Goal: Information Seeking & Learning: Check status

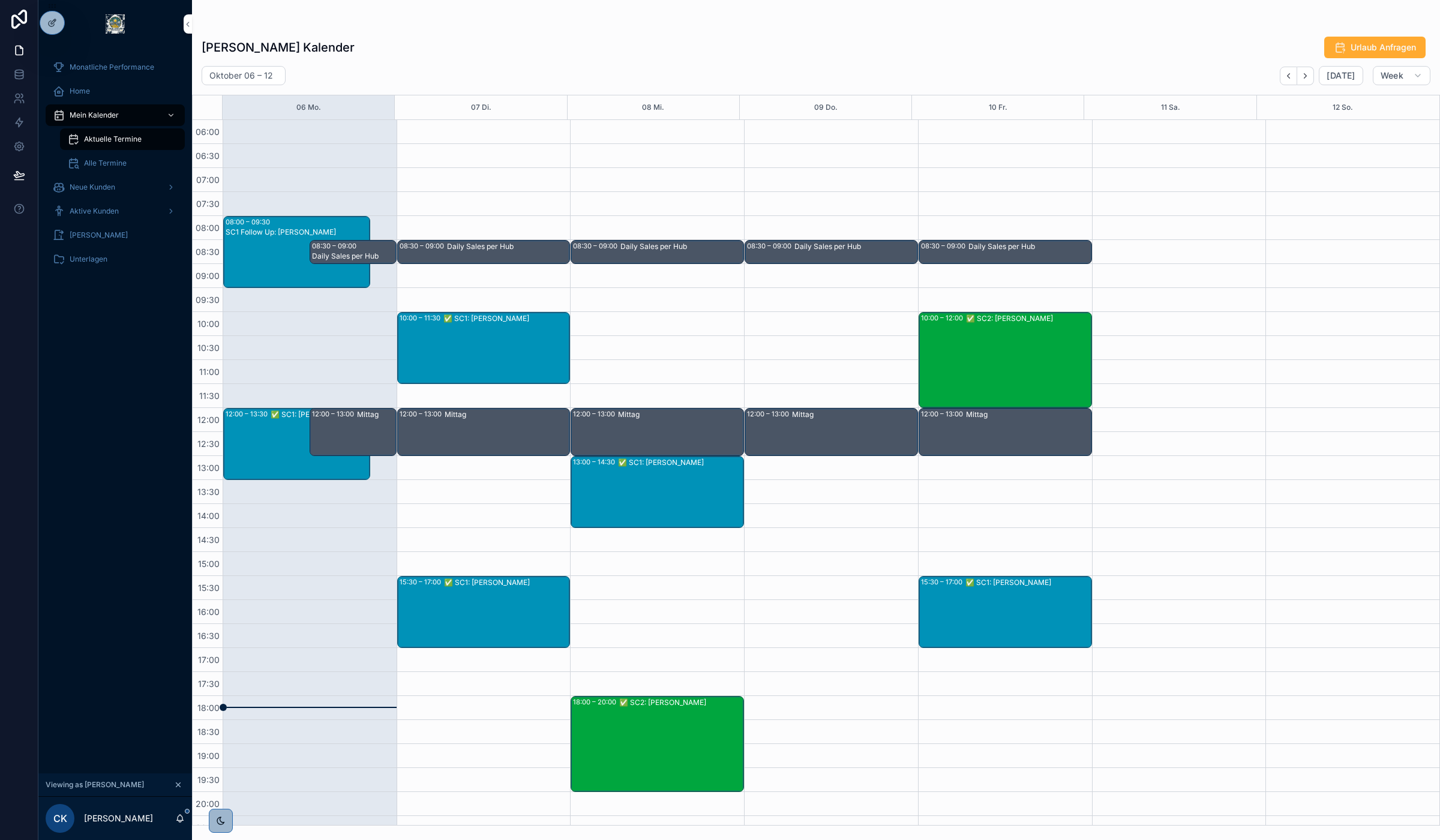
click at [0, 0] on icon at bounding box center [0, 0] width 0 height 0
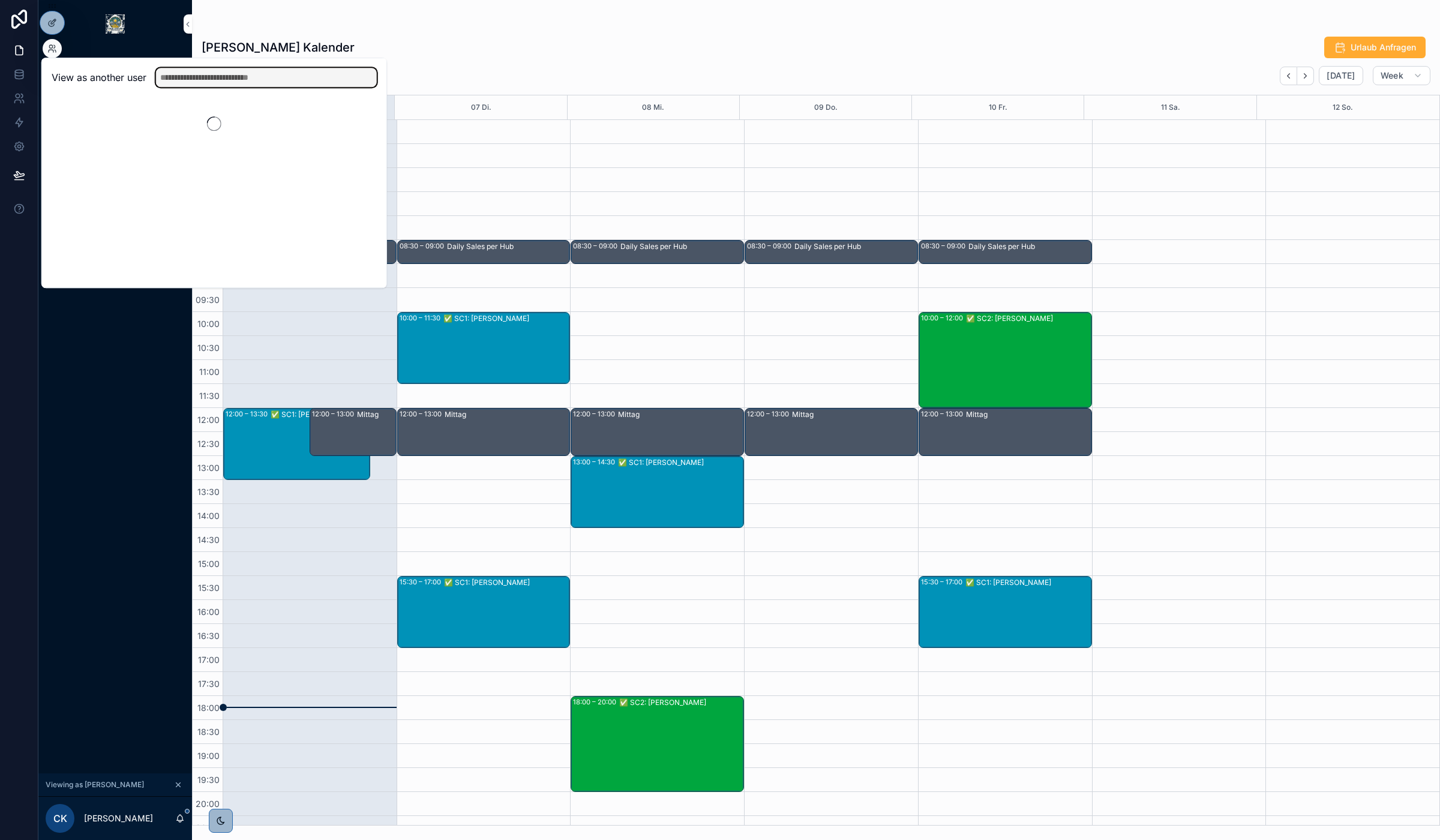
click at [303, 78] on input "text" at bounding box center [266, 78] width 221 height 19
type input "*****"
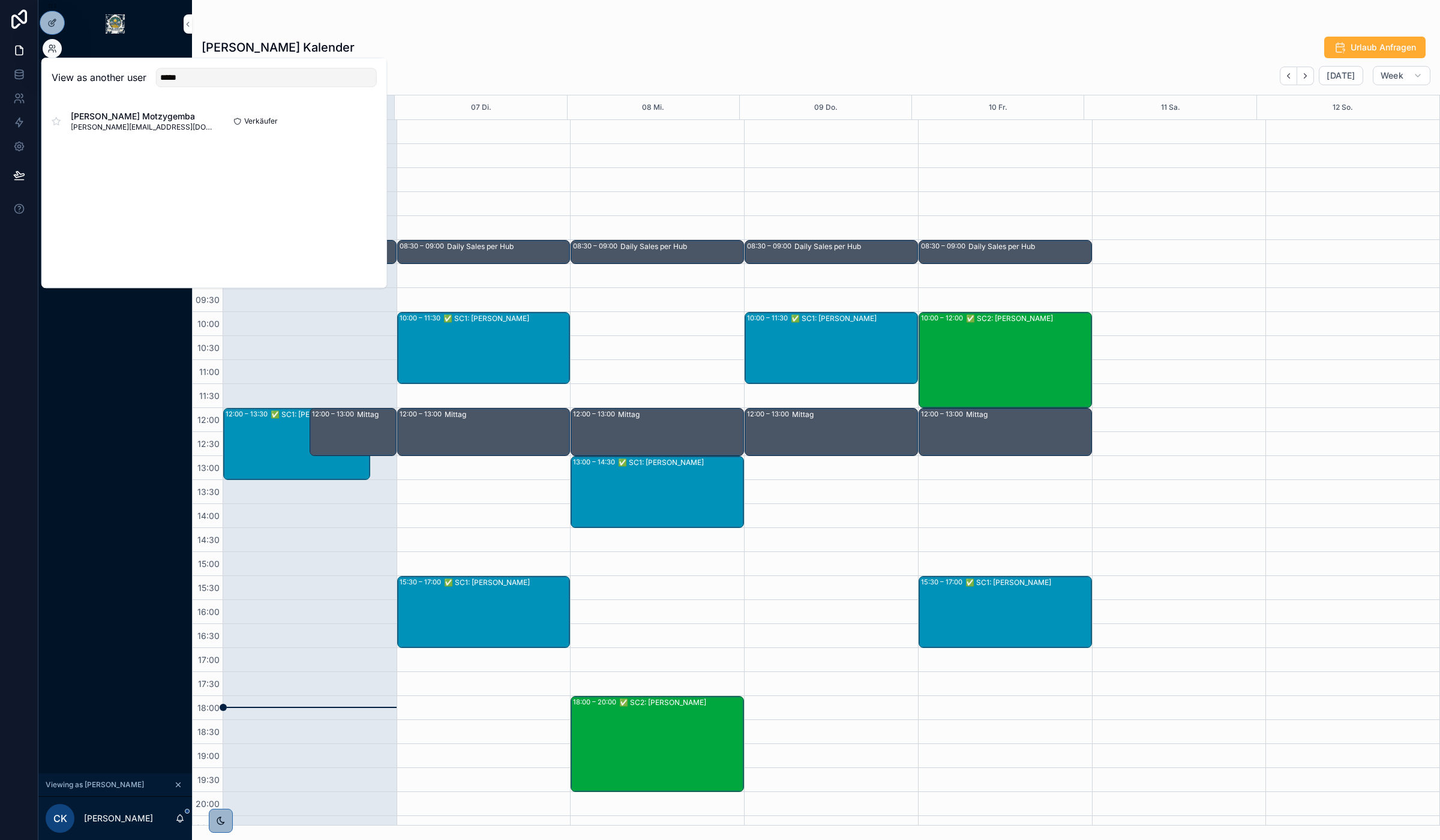
click at [0, 0] on button "Select" at bounding box center [0, 0] width 0 height 0
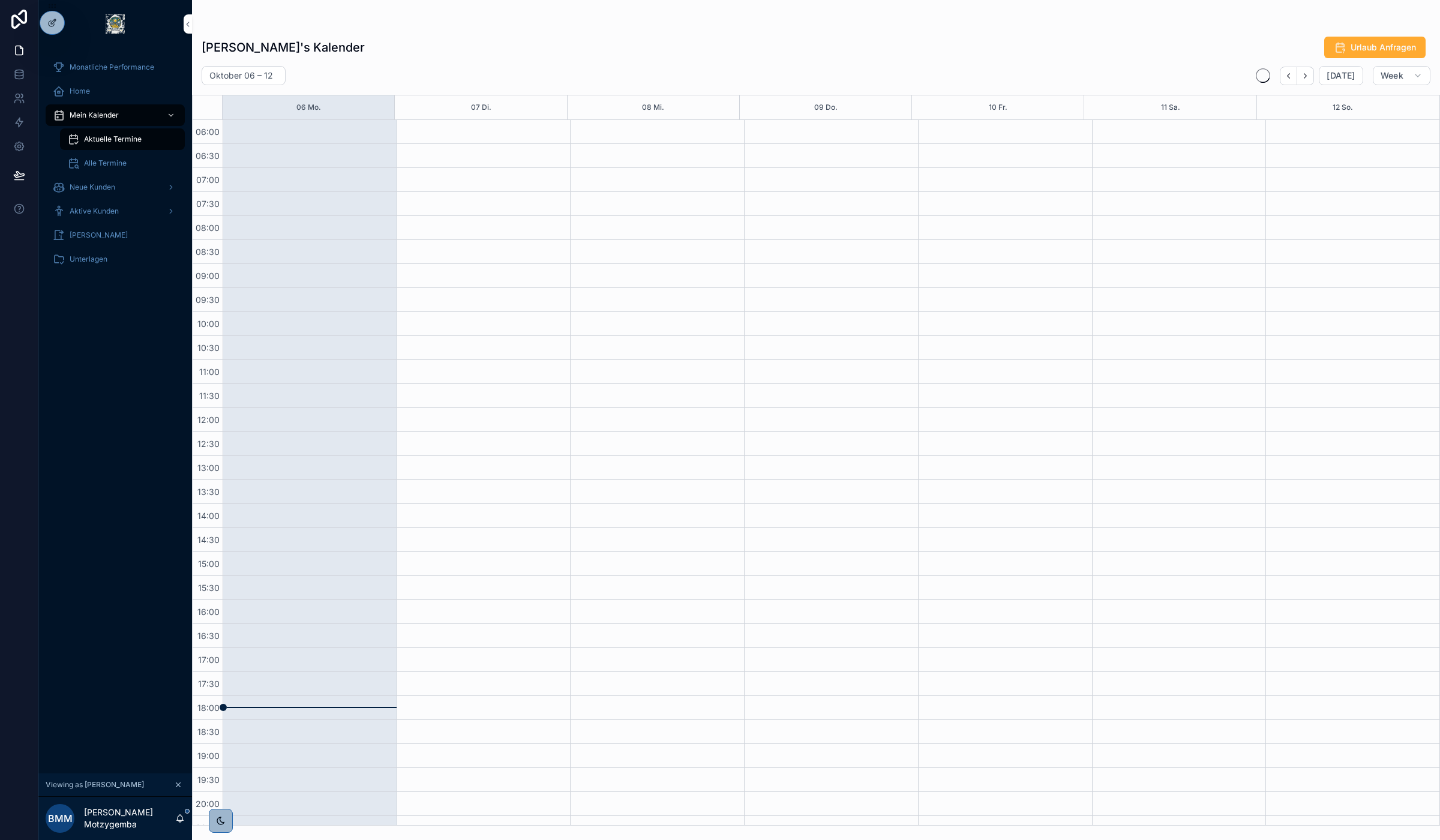
scroll to position [63, 0]
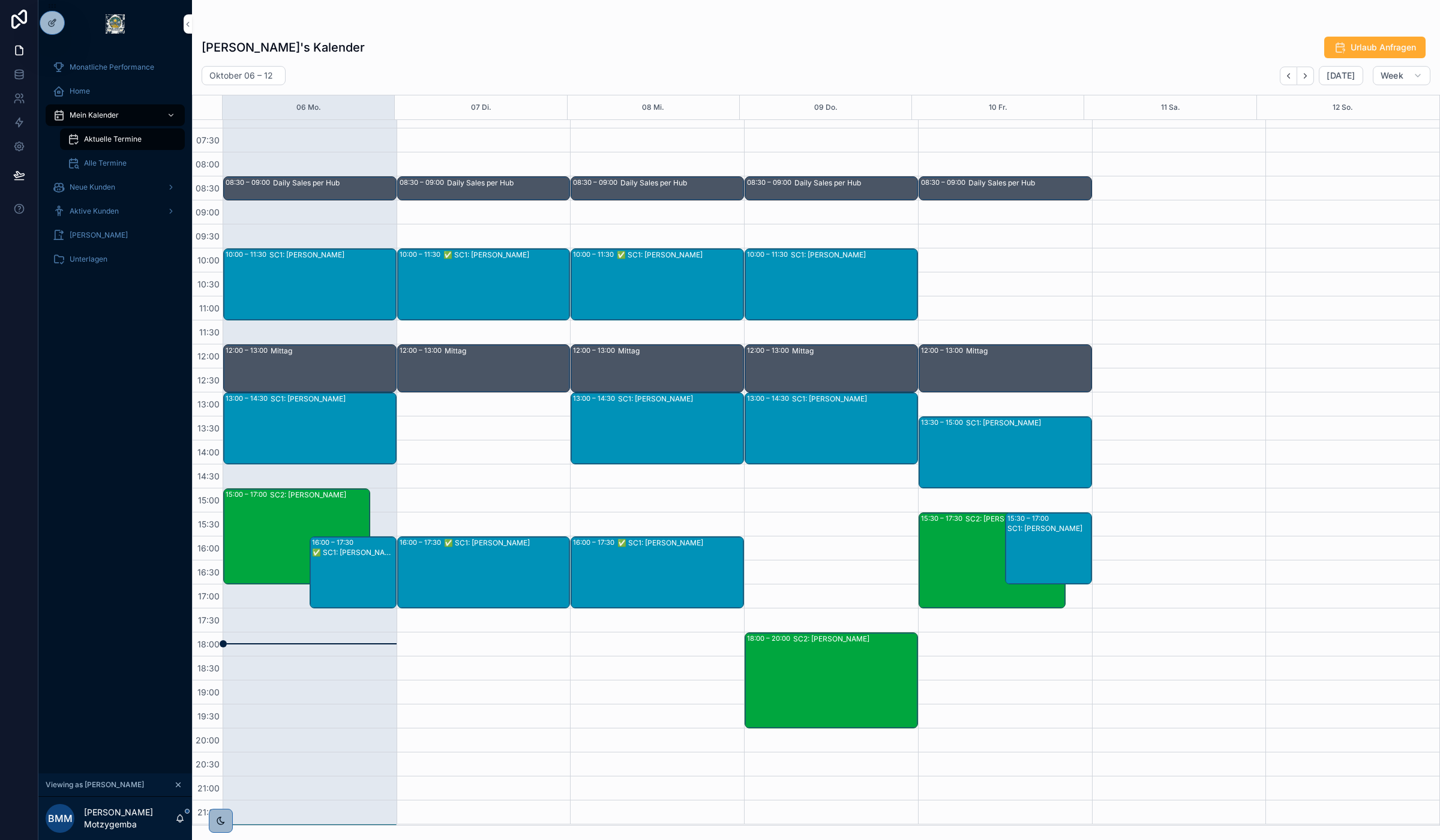
click at [293, 508] on div "SC2: [PERSON_NAME]" at bounding box center [319, 537] width 99 height 94
click at [1292, 75] on icon "Back" at bounding box center [1289, 76] width 9 height 9
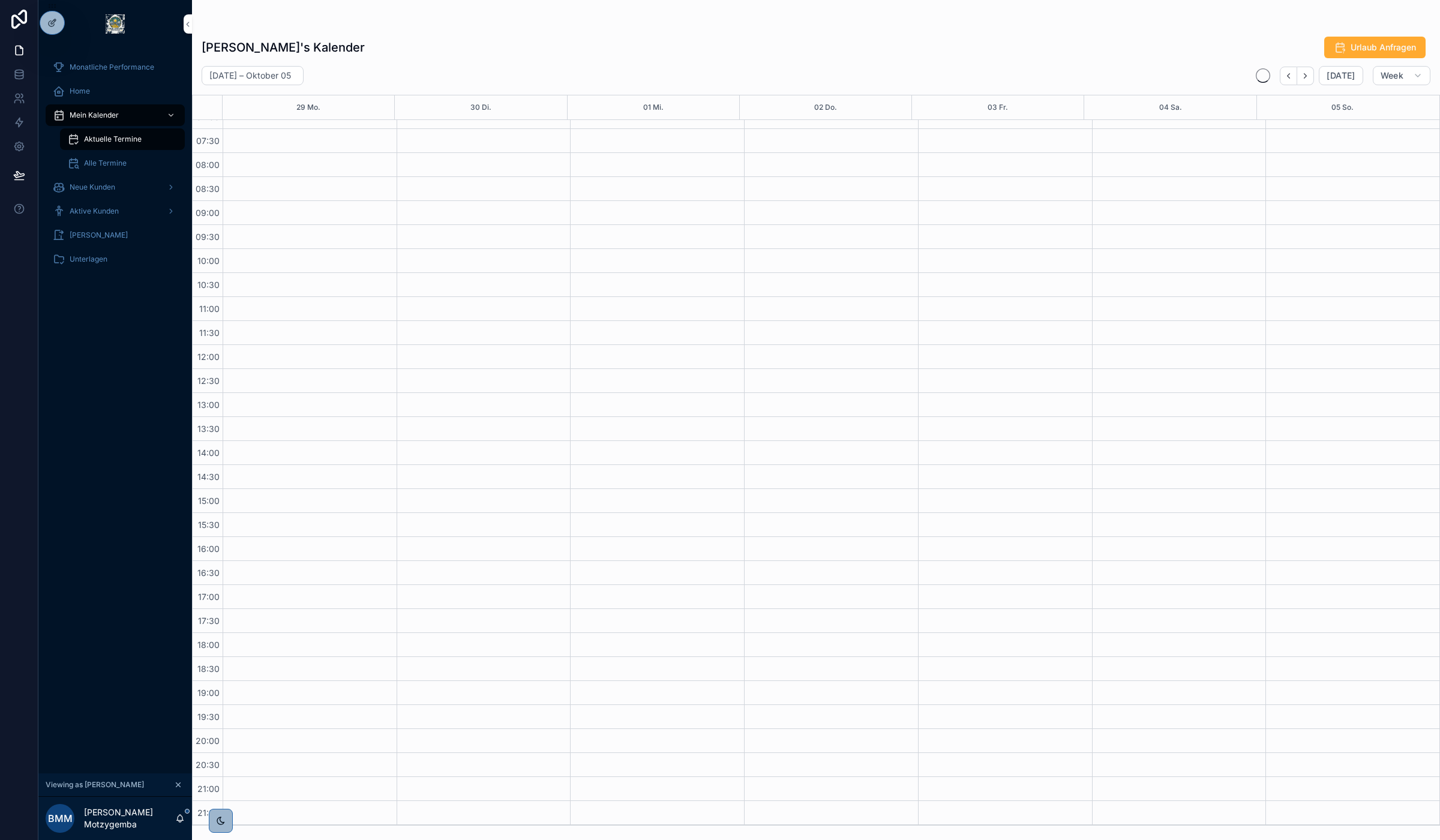
click at [1312, 78] on button "Next" at bounding box center [1305, 75] width 17 height 19
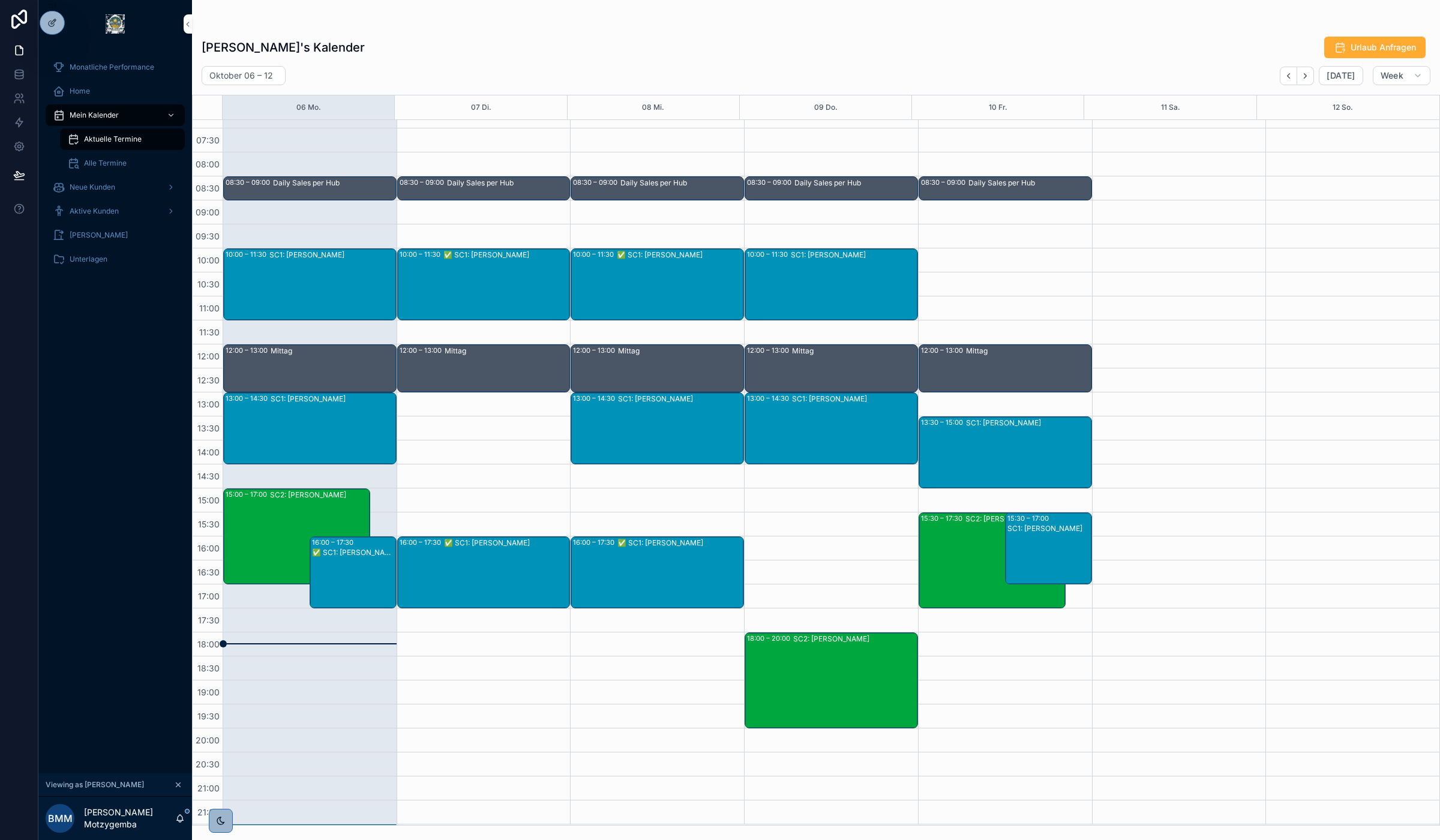
click at [309, 501] on div "SC2: [PERSON_NAME]" at bounding box center [319, 537] width 99 height 94
click at [281, 515] on div "SC2: [PERSON_NAME]" at bounding box center [319, 537] width 99 height 94
click at [1289, 85] on div "Oktober 06 – 12 [DATE] Week 06 Mo. 07 Di. 08 Mi. 09 Do. 10 Fr. 11 Sa. 12 So. 06…" at bounding box center [816, 446] width 1248 height 760
click at [1289, 77] on icon "Back" at bounding box center [1289, 76] width 9 height 9
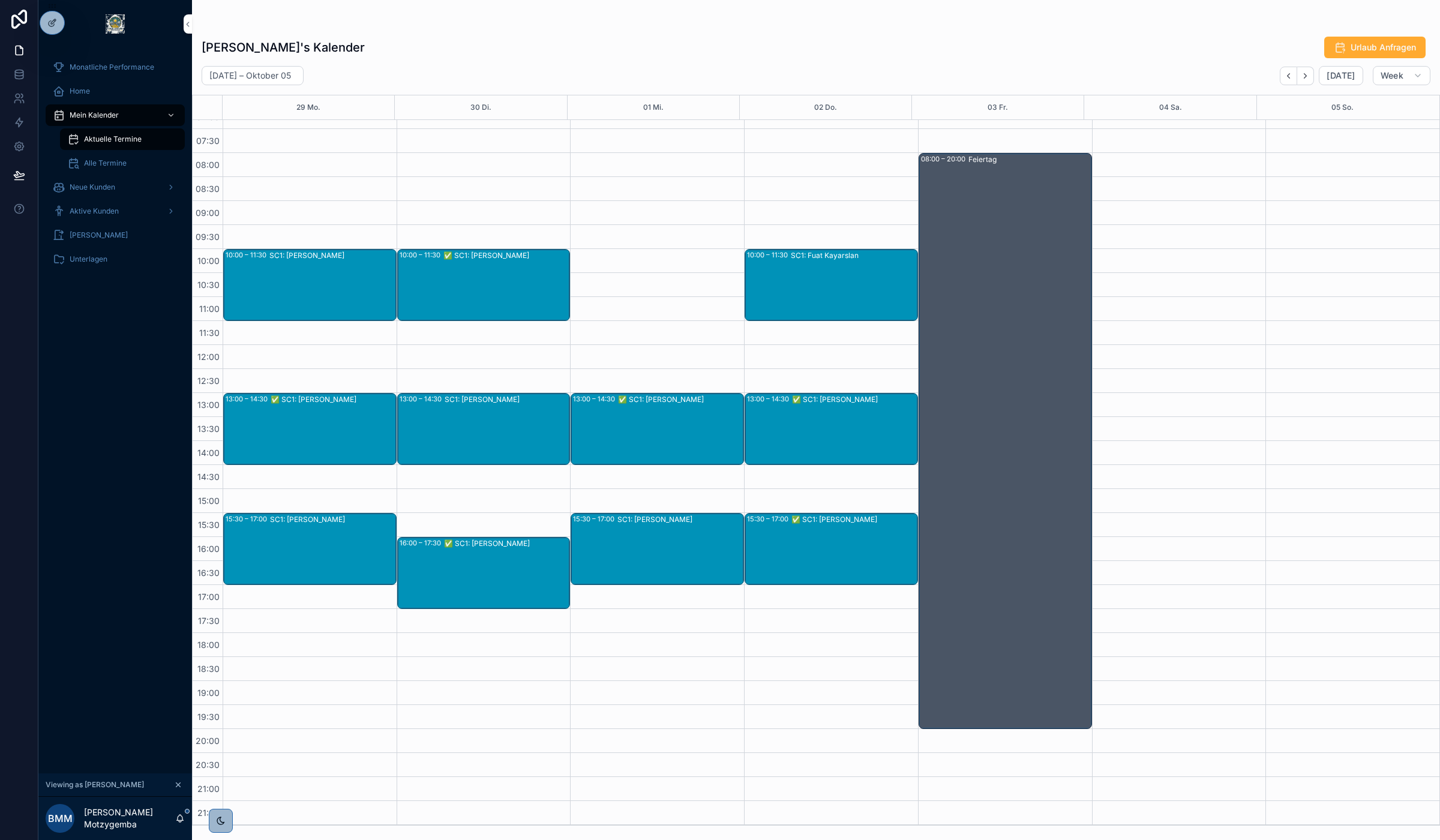
click at [101, 92] on div "Home" at bounding box center [115, 91] width 124 height 19
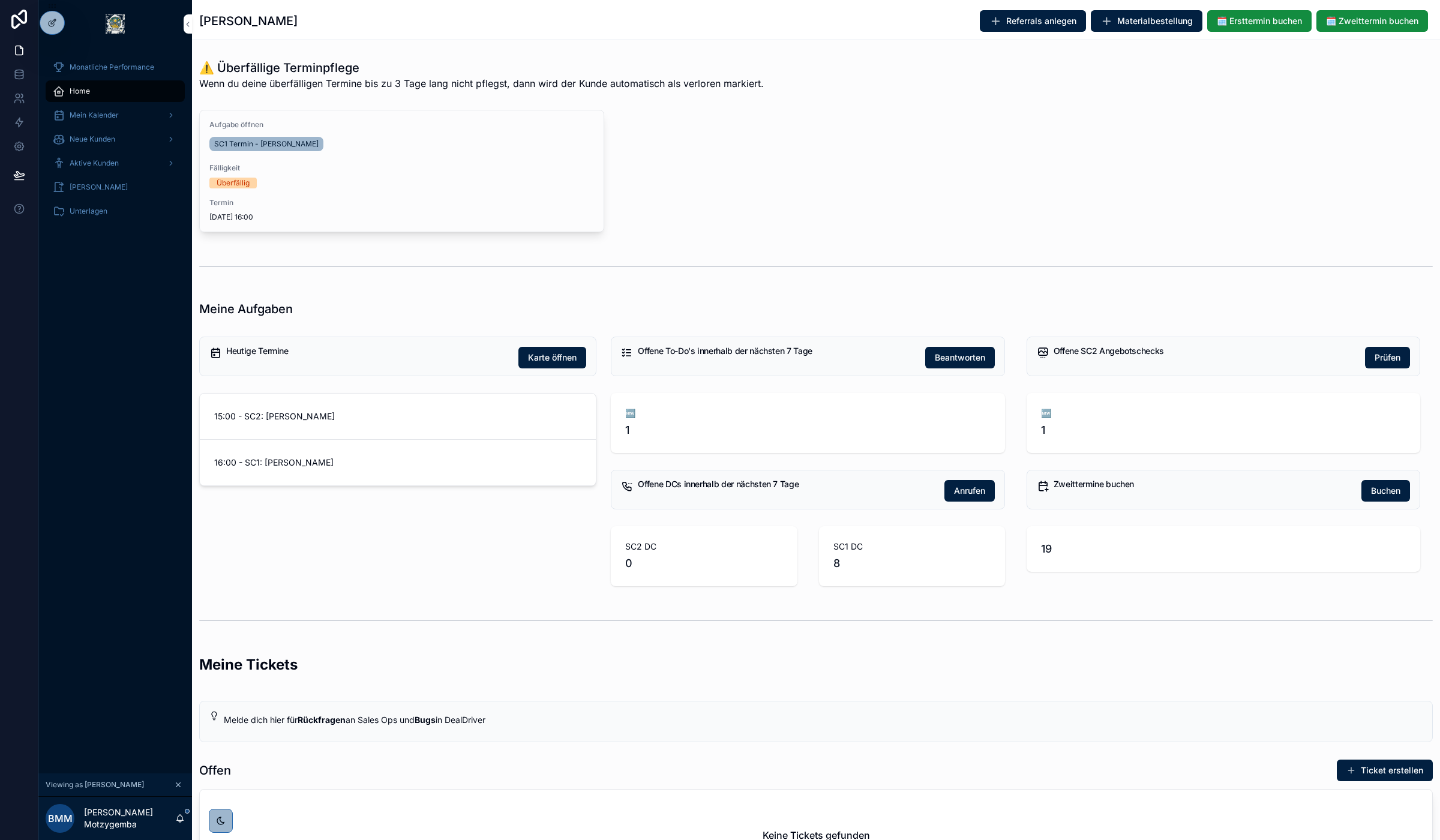
click at [97, 120] on div "Mein Kalender" at bounding box center [115, 116] width 124 height 19
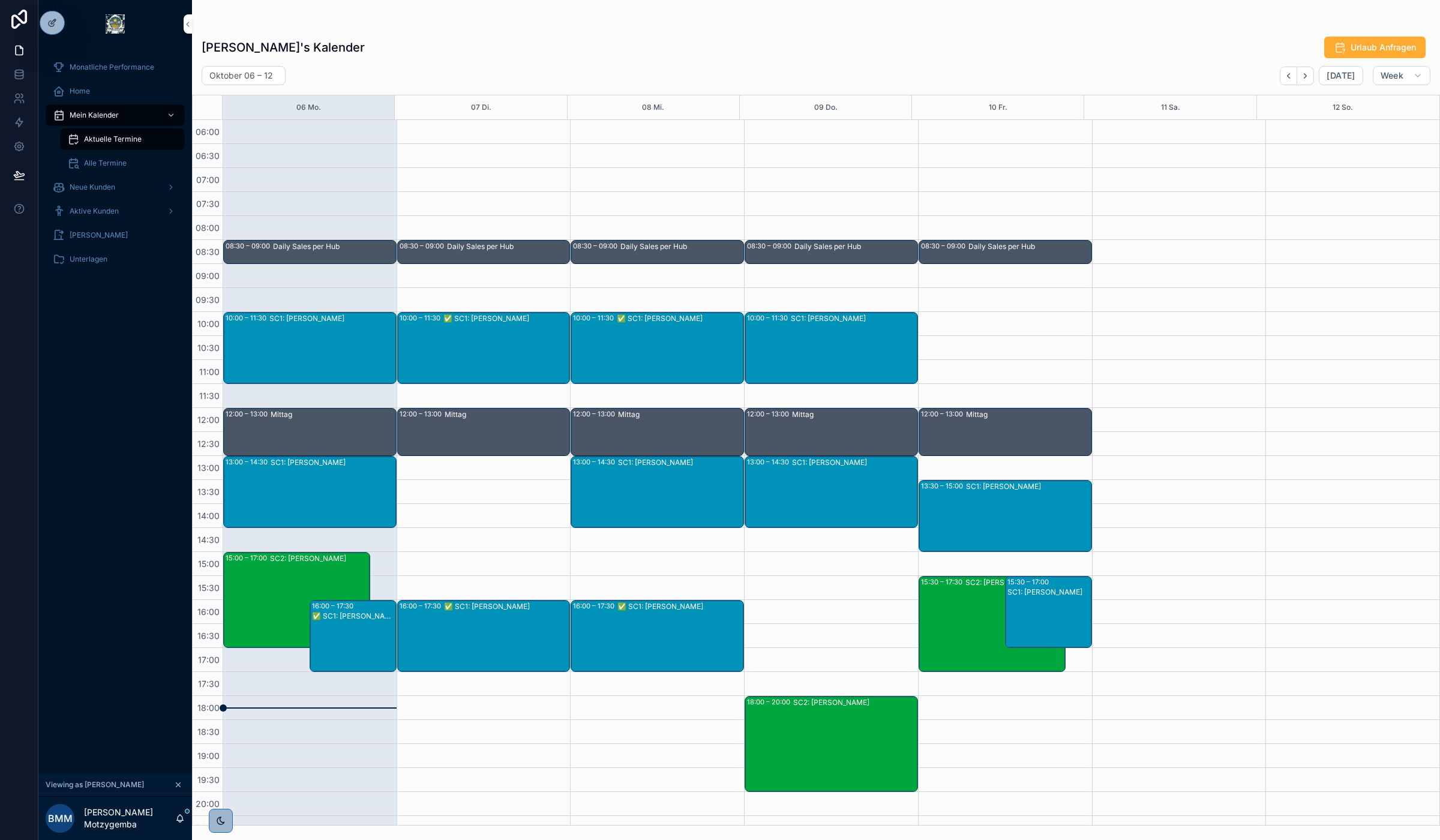
scroll to position [65, 0]
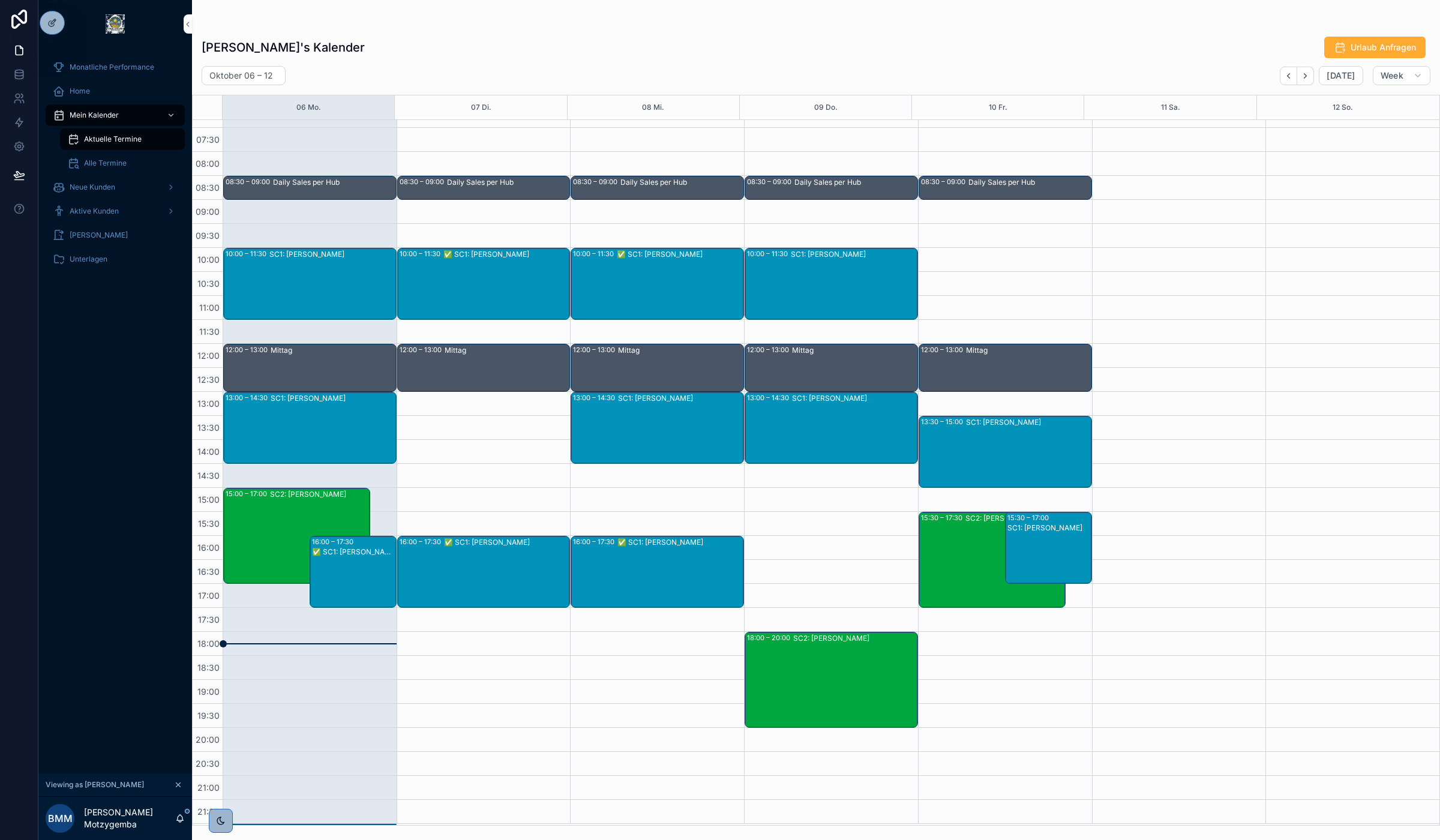
click at [99, 208] on span "Aktive Kunden" at bounding box center [94, 211] width 49 height 10
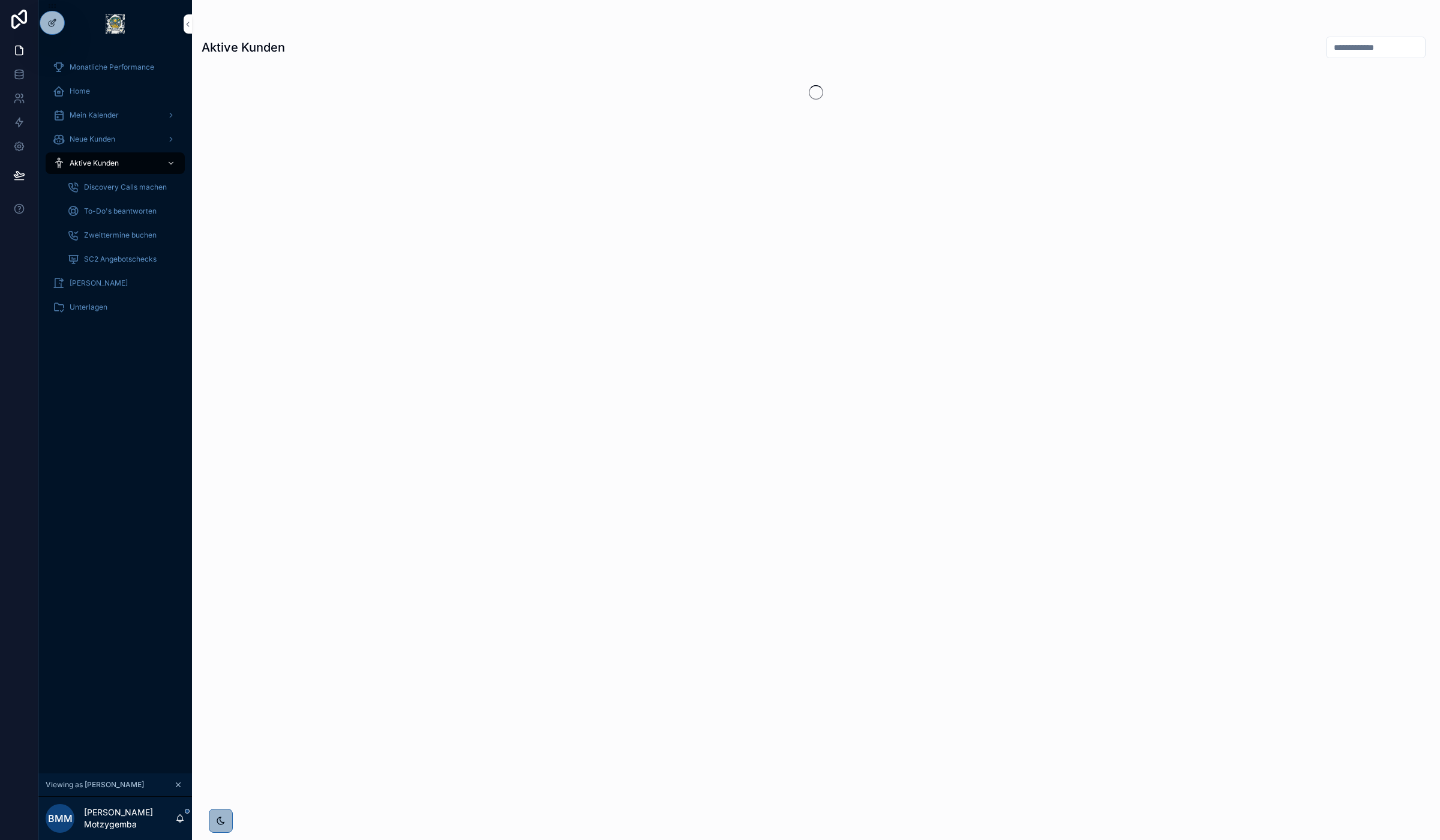
click at [1346, 48] on input "scrollable content" at bounding box center [1376, 47] width 98 height 17
click at [1346, 48] on input "*******" at bounding box center [1362, 47] width 98 height 17
type input "*******"
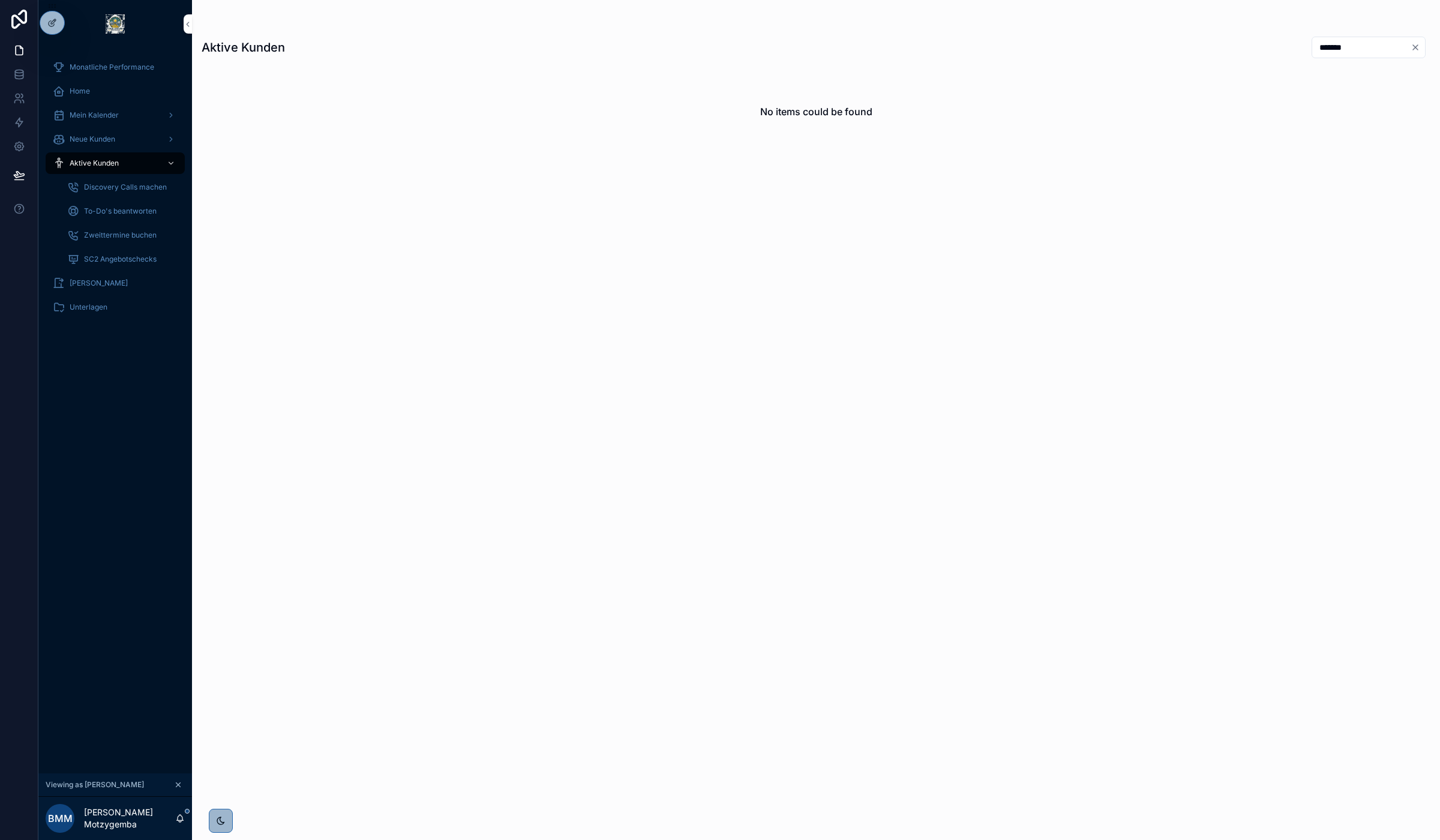
click at [1413, 47] on icon "Clear" at bounding box center [1415, 47] width 10 height 10
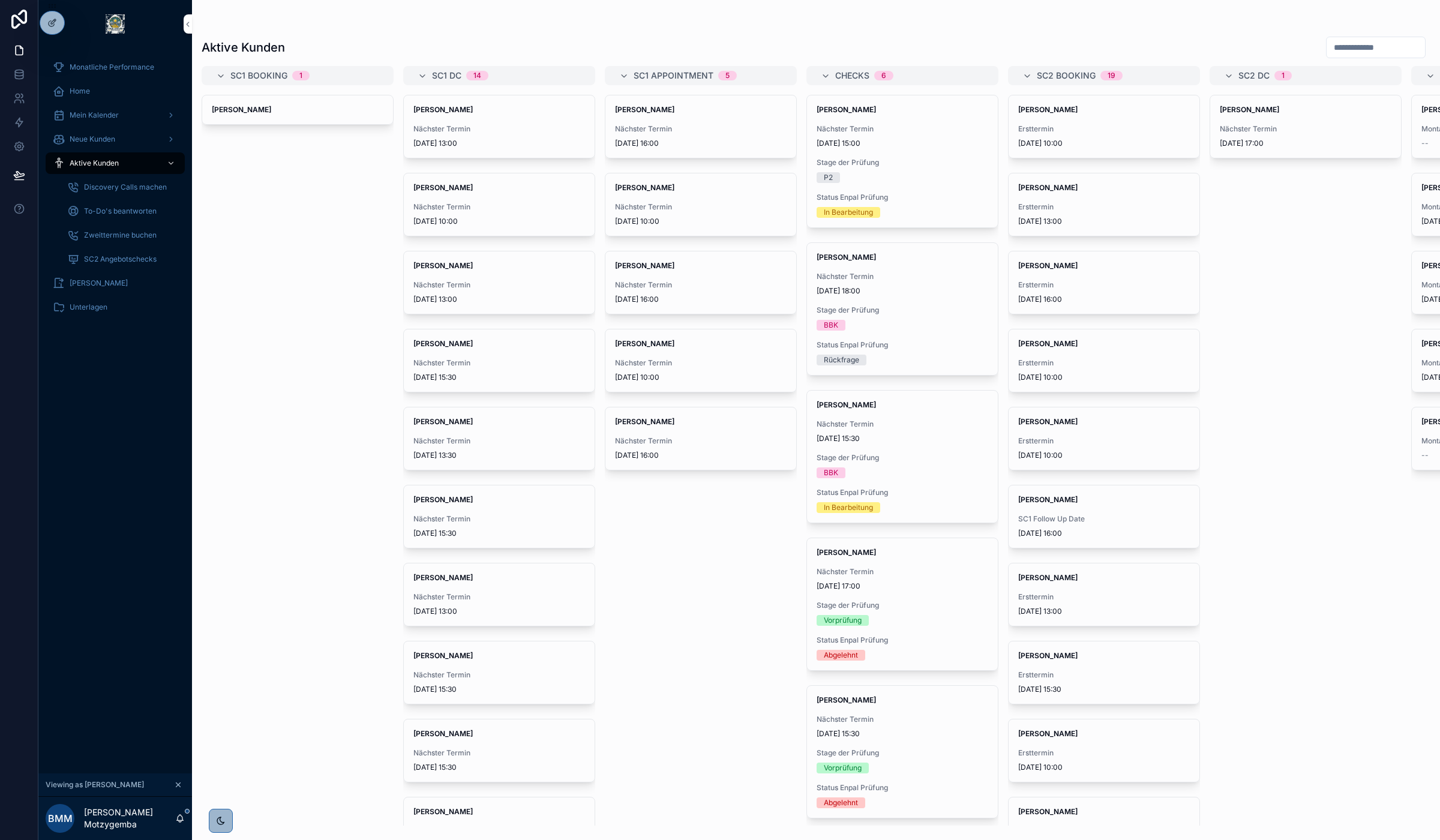
click at [100, 116] on span "Mein Kalender" at bounding box center [94, 115] width 49 height 10
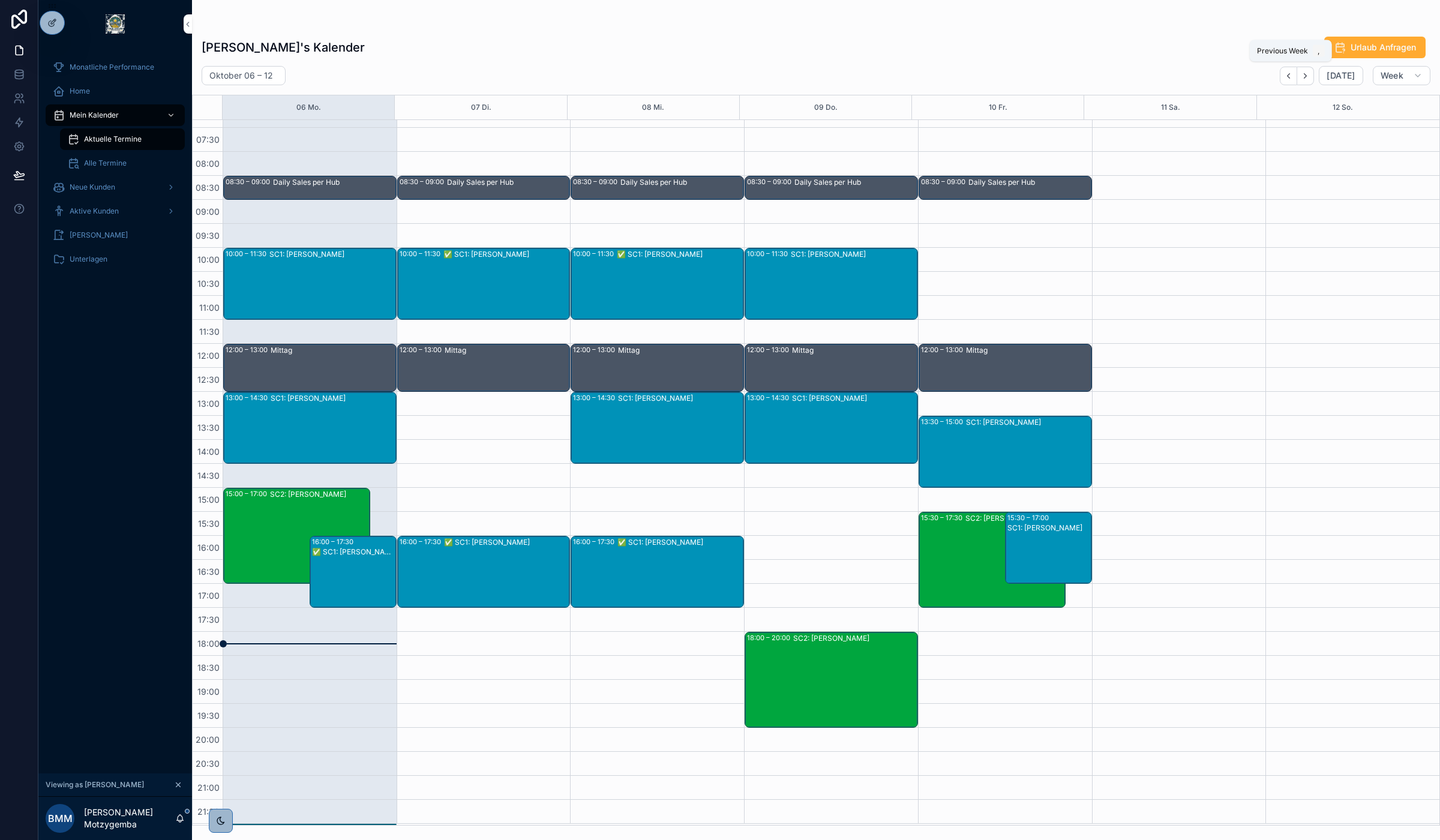
click at [1291, 72] on icon "Back" at bounding box center [1289, 76] width 9 height 9
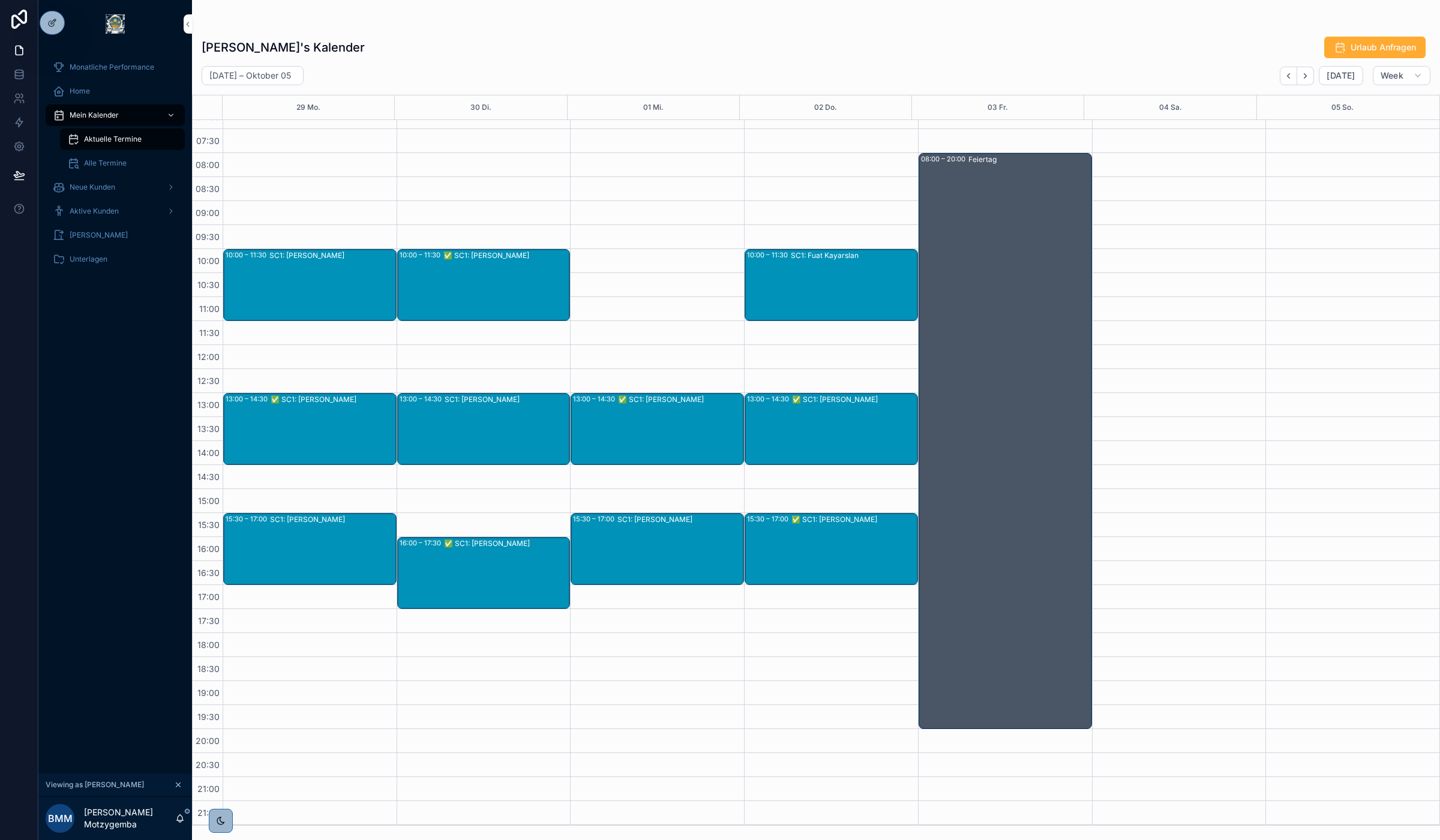
scroll to position [63, 0]
click at [808, 526] on div "✅ SC1: [PERSON_NAME]" at bounding box center [854, 549] width 125 height 69
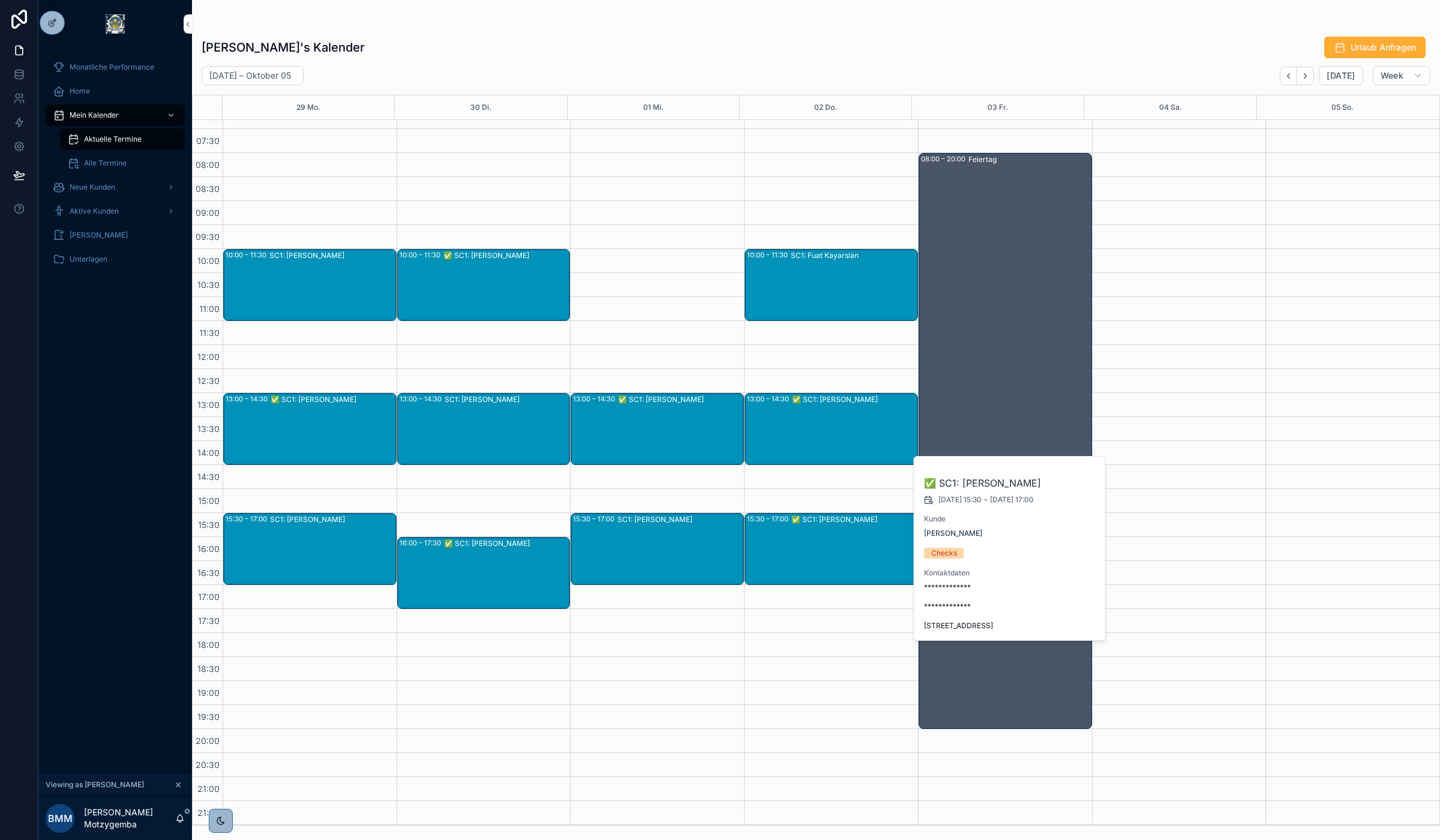
click at [975, 531] on span "[PERSON_NAME]" at bounding box center [953, 533] width 58 height 10
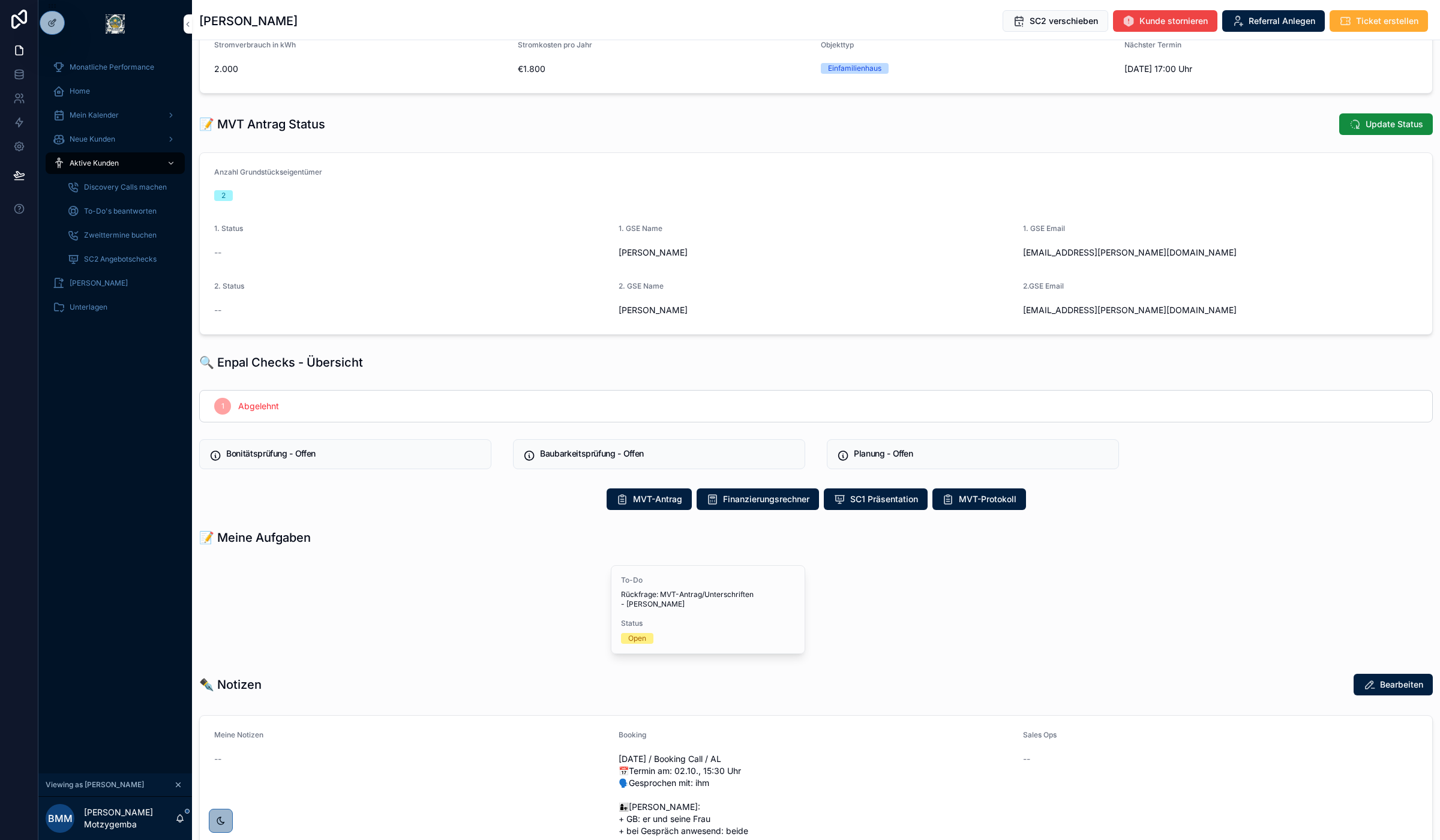
scroll to position [244, 0]
click at [688, 595] on span "Rückfrage: MVT-Antrag/Unterschriften - [PERSON_NAME]" at bounding box center [707, 599] width 174 height 19
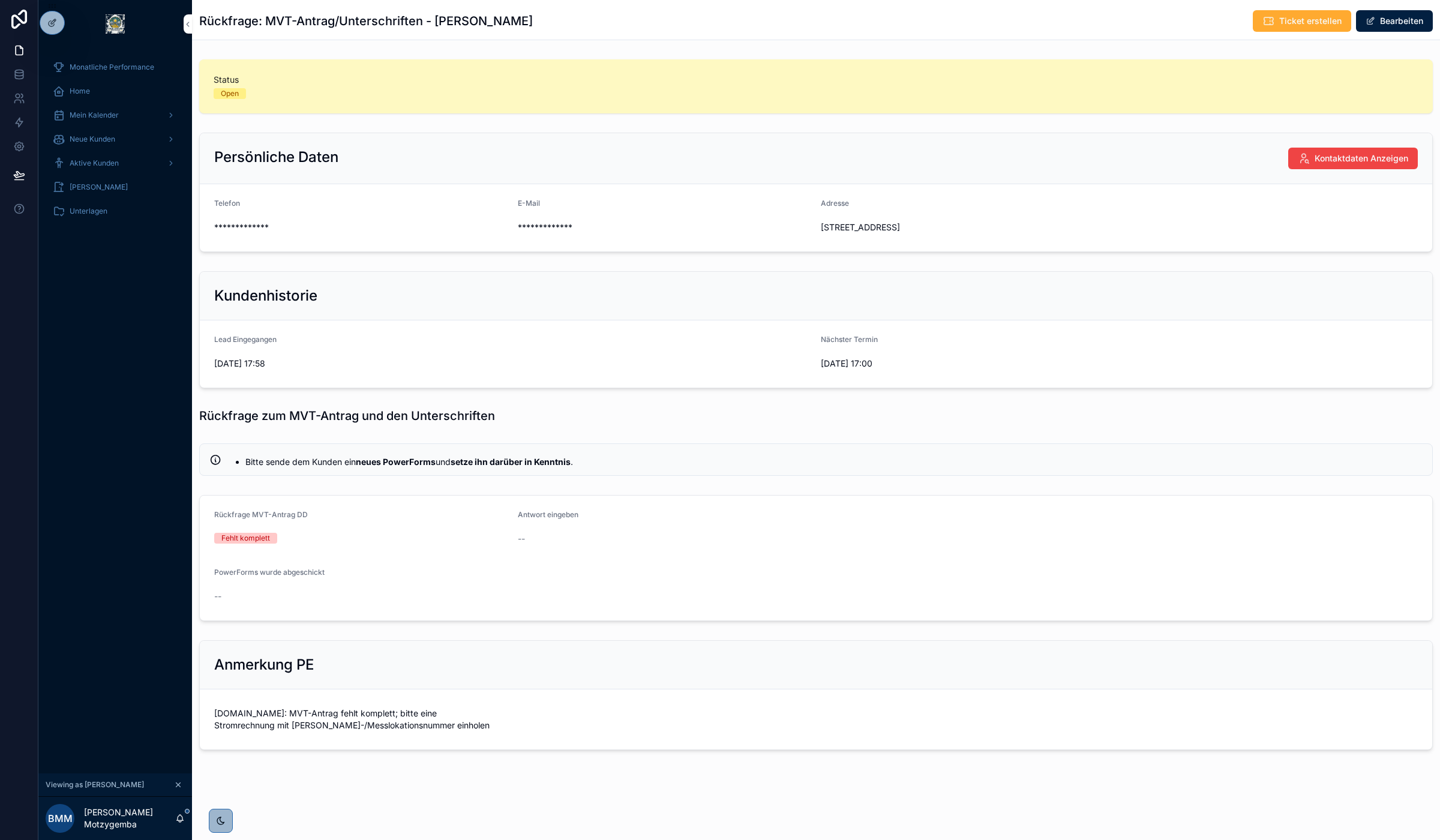
click at [96, 113] on span "Mein Kalender" at bounding box center [94, 115] width 49 height 10
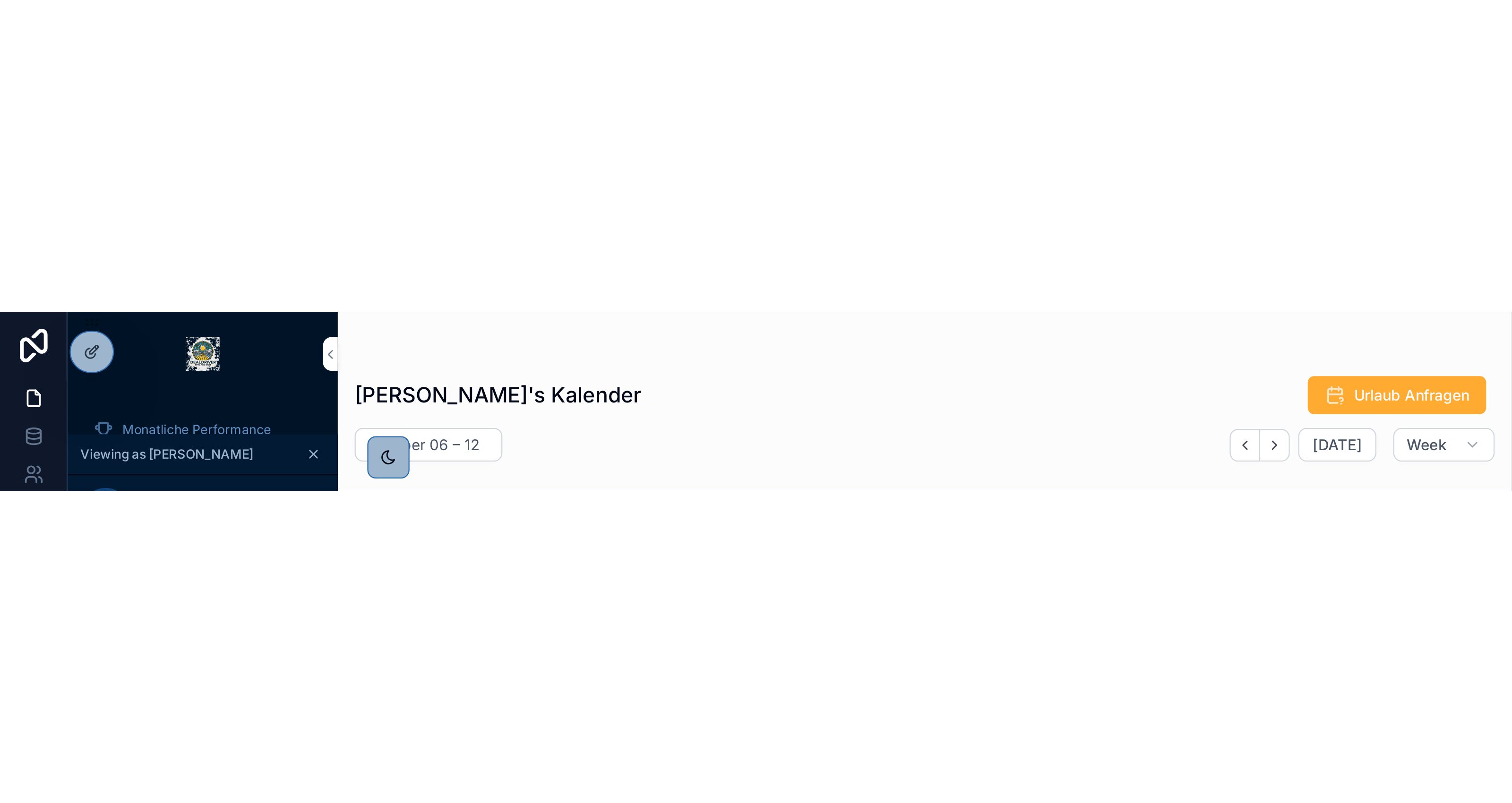
scroll to position [1, 0]
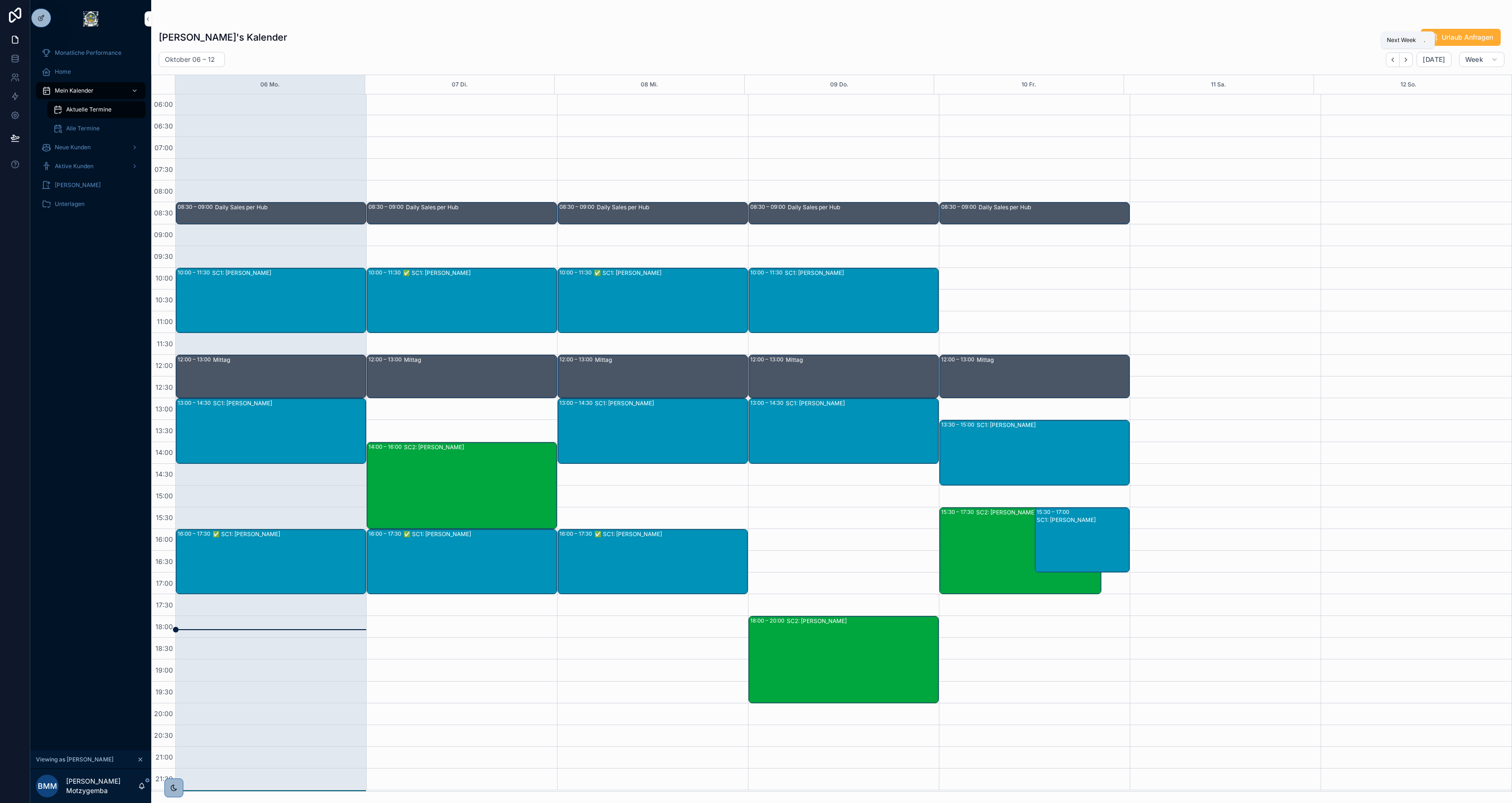
click at [1133, 56] on icon "Next" at bounding box center [1406, 60] width 7 height 7
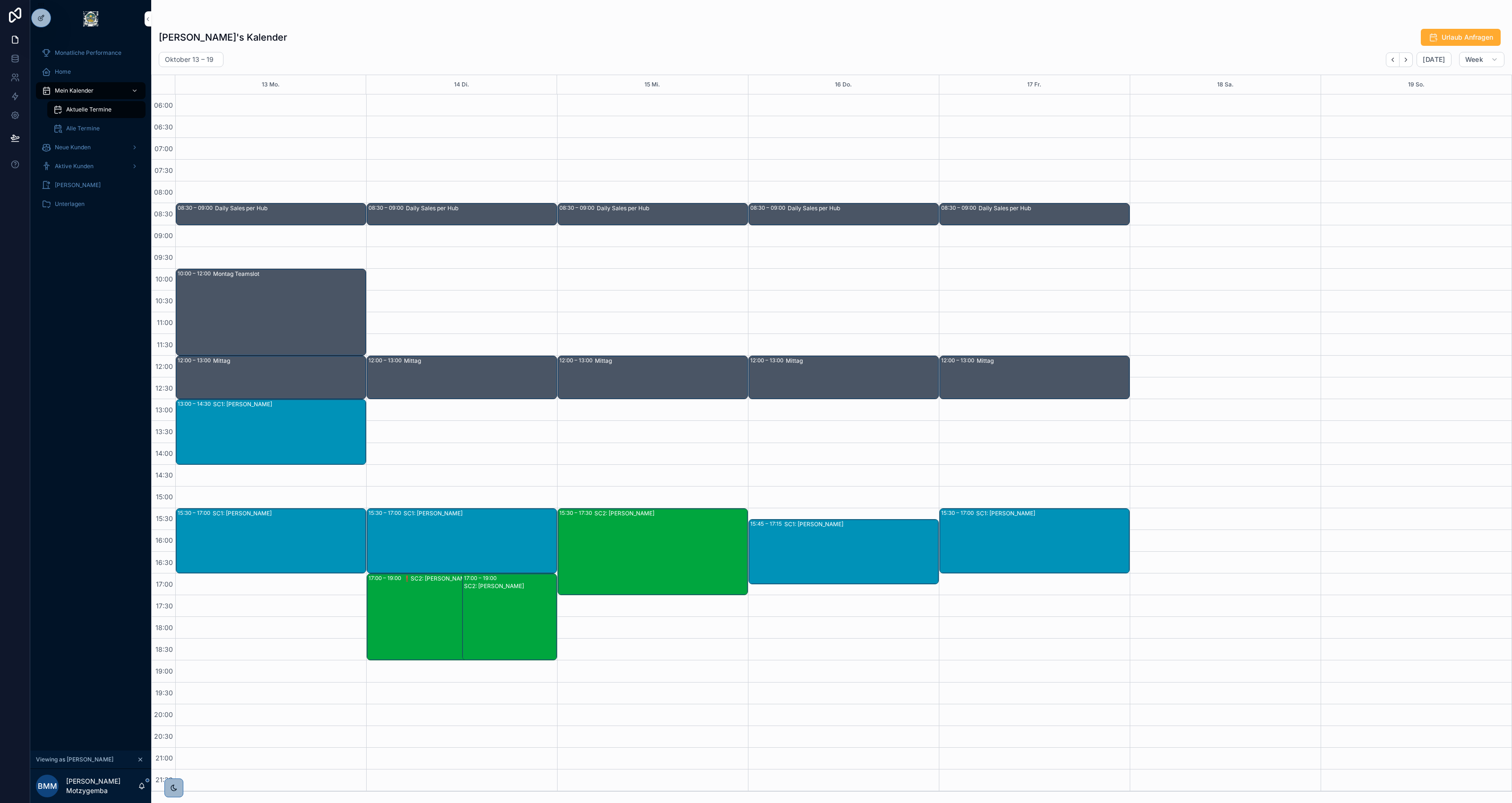
scroll to position [1, 0]
click at [1133, 58] on icon "Back" at bounding box center [1393, 59] width 2 height 4
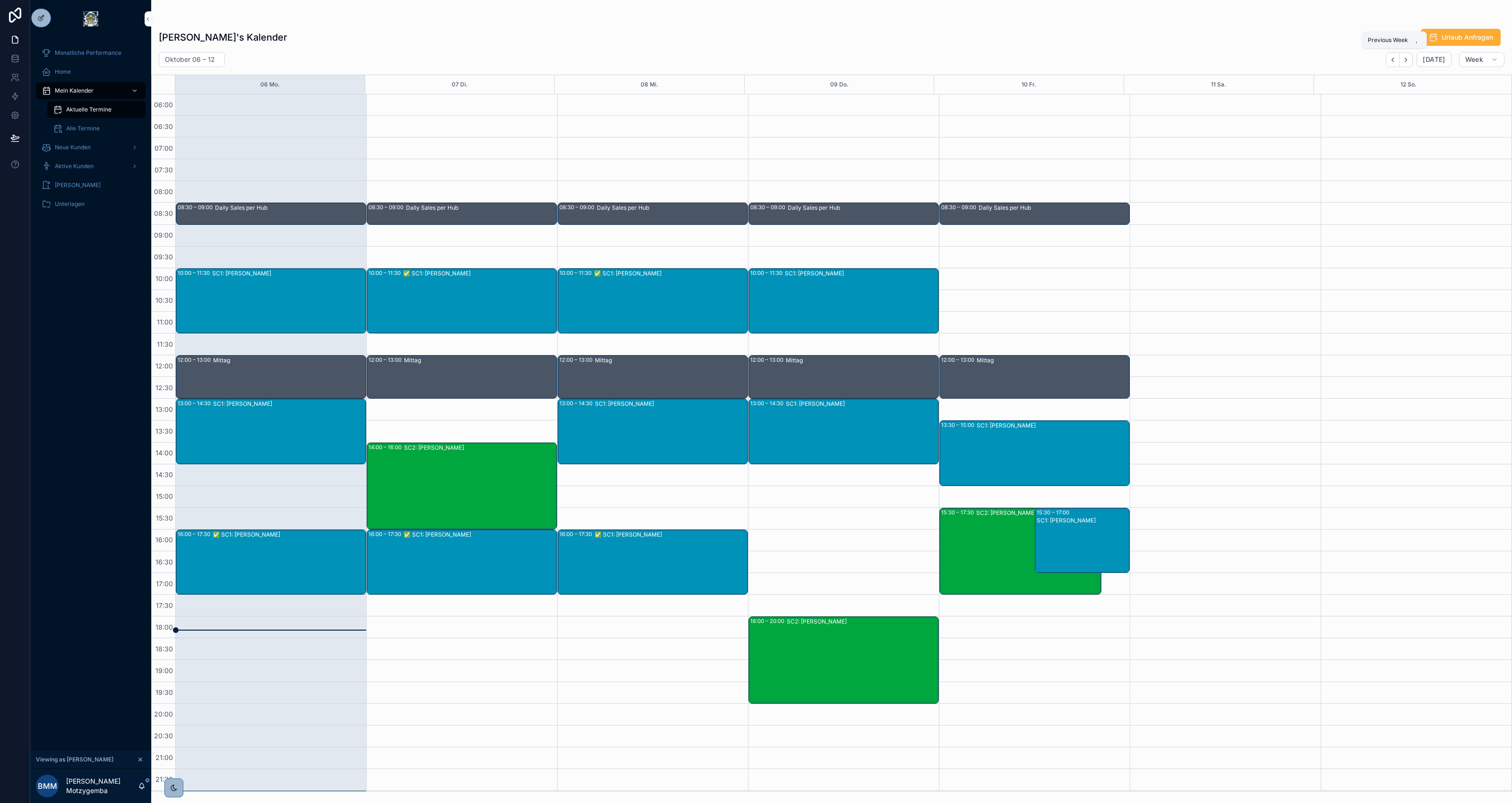
scroll to position [1, 0]
click at [471, 478] on div "SC2: [PERSON_NAME]" at bounding box center [480, 485] width 152 height 85
